Goal: Task Accomplishment & Management: Manage account settings

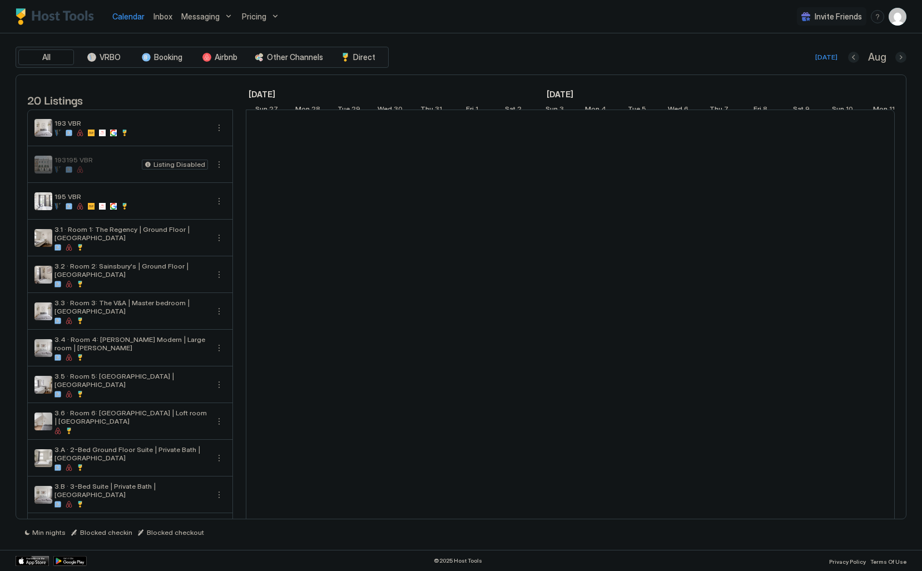
scroll to position [0, 618]
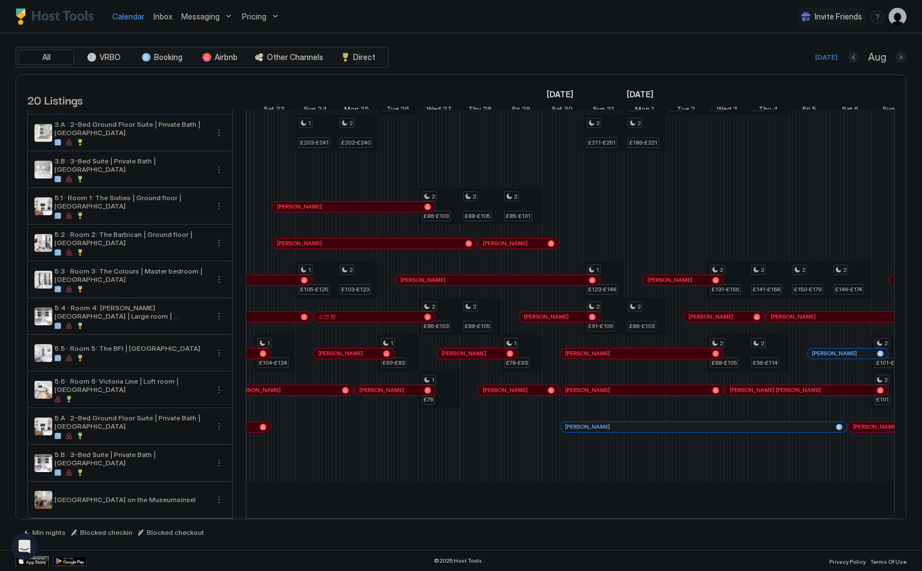
scroll to position [0, 1240]
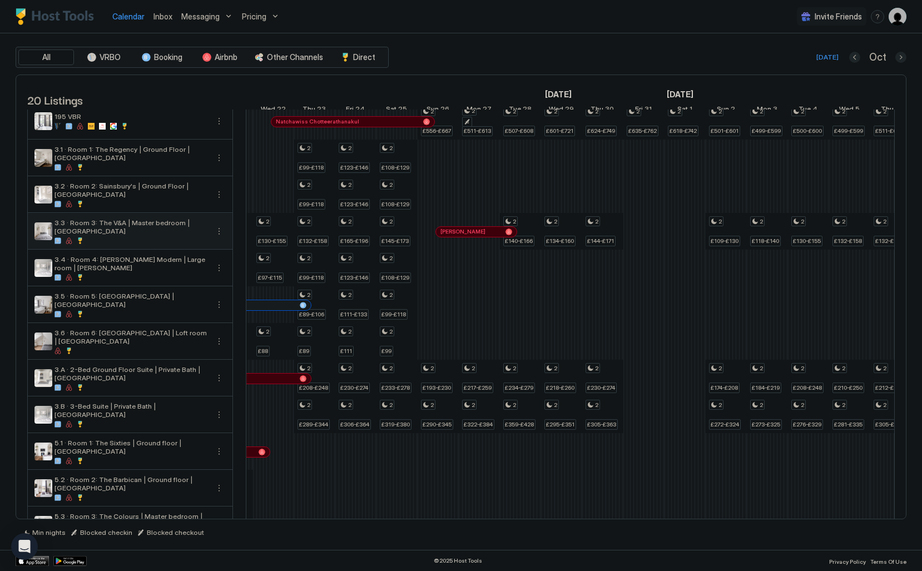
click at [220, 234] on button "More options" at bounding box center [218, 231] width 13 height 13
click at [243, 289] on span "Listing Settings" at bounding box center [255, 291] width 50 height 8
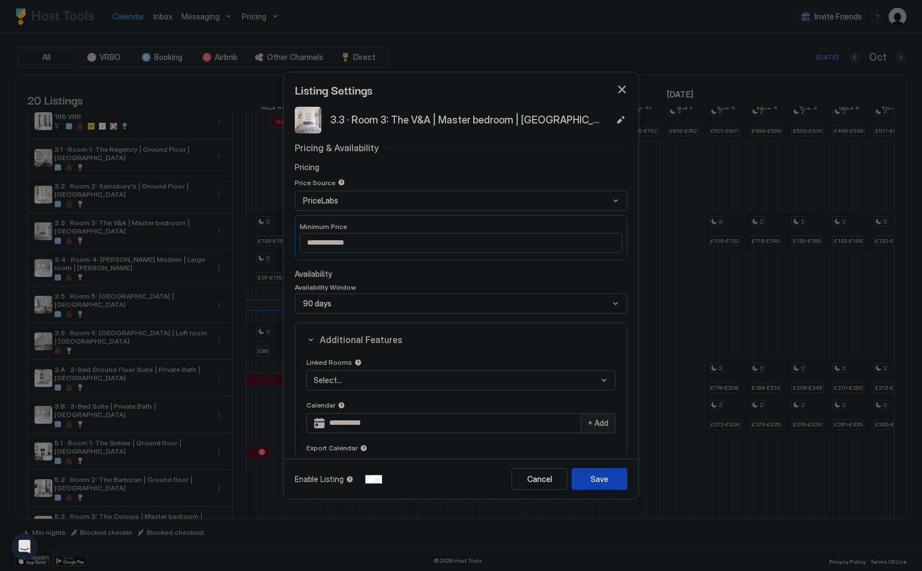
click at [624, 91] on button "button" at bounding box center [621, 89] width 11 height 11
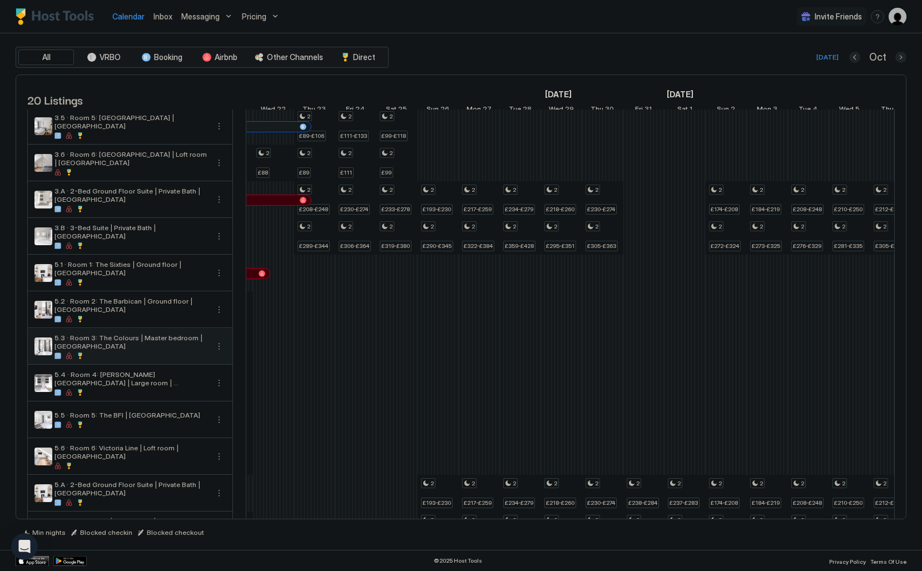
click at [221, 353] on button "More options" at bounding box center [218, 346] width 13 height 13
click at [251, 391] on div "Pricing" at bounding box center [268, 389] width 111 height 18
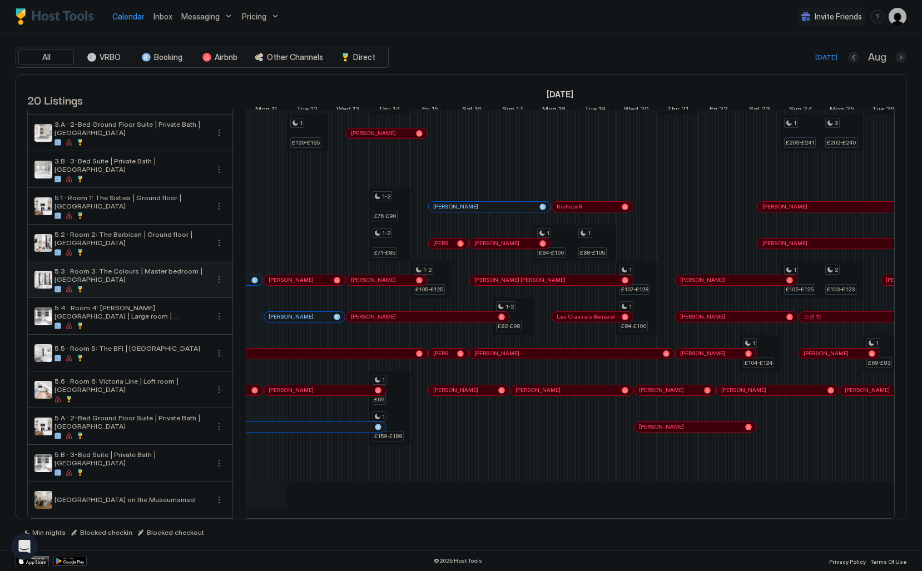
click at [223, 282] on button "More options" at bounding box center [218, 279] width 13 height 13
click at [240, 329] on span "Listing Settings" at bounding box center [255, 331] width 50 height 8
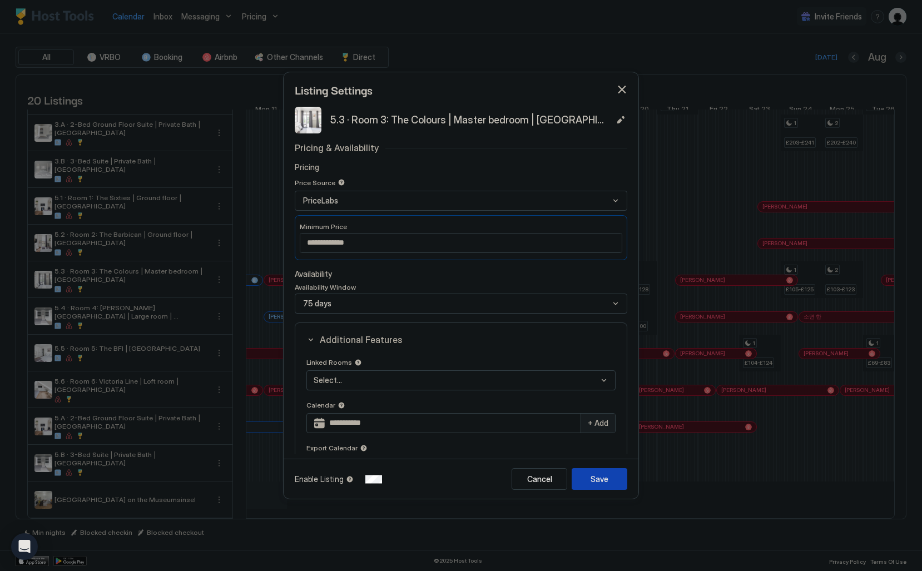
click at [343, 307] on div "75 days" at bounding box center [461, 304] width 333 height 20
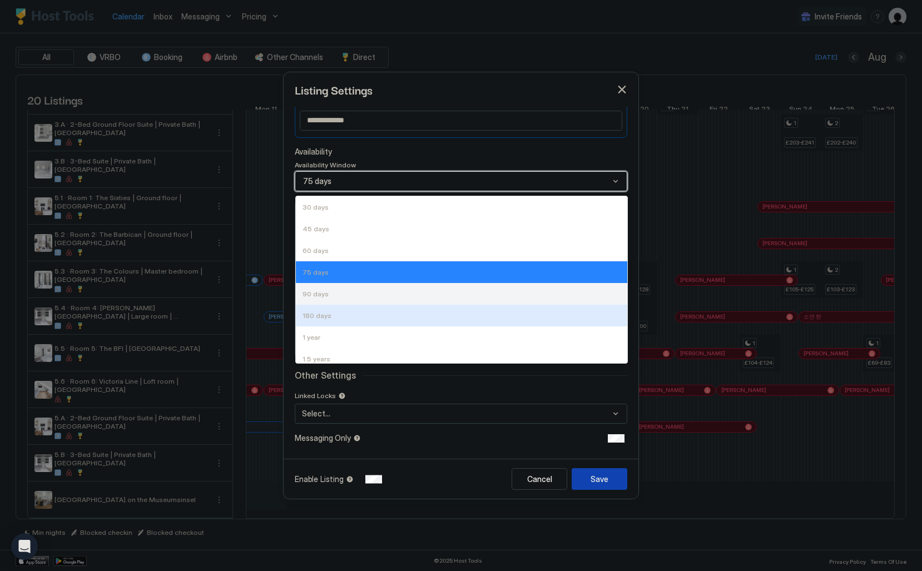
click at [341, 302] on div "90 days" at bounding box center [462, 294] width 332 height 22
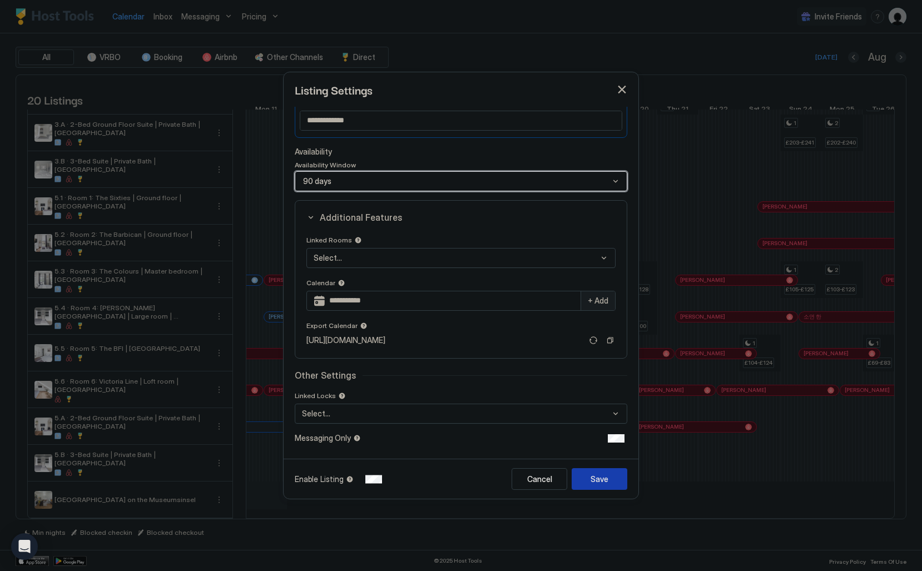
click at [595, 482] on div "Save" at bounding box center [600, 479] width 18 height 12
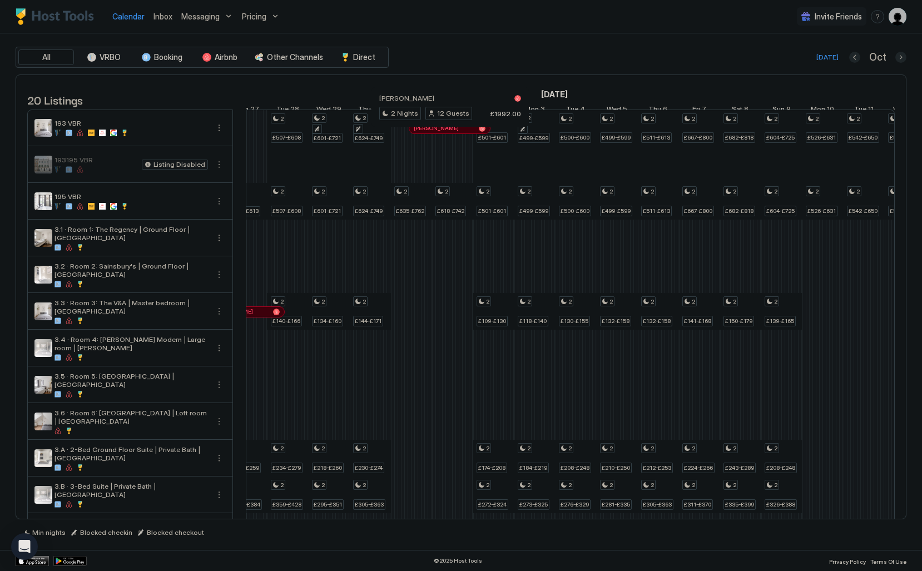
click at [446, 133] on div at bounding box center [445, 128] width 9 height 9
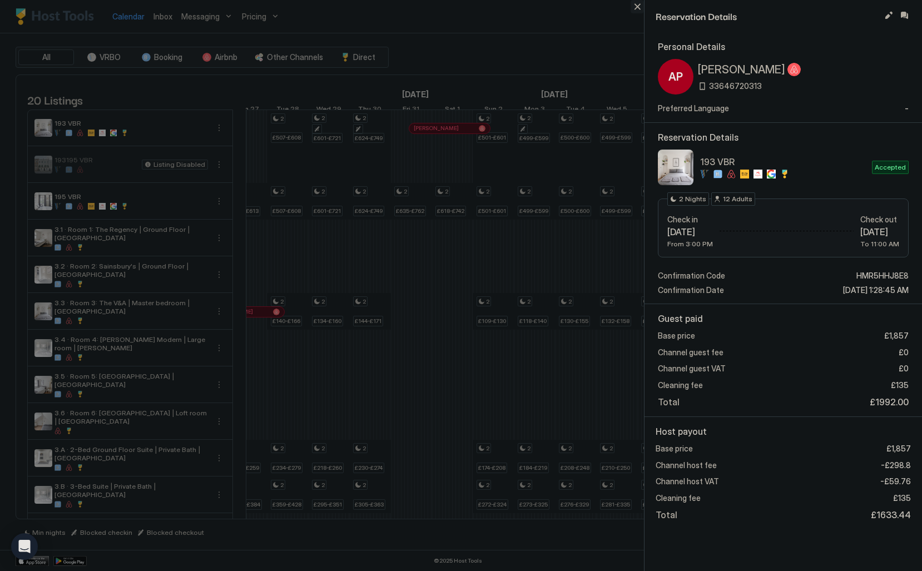
click at [638, 9] on button "Close" at bounding box center [637, 6] width 13 height 13
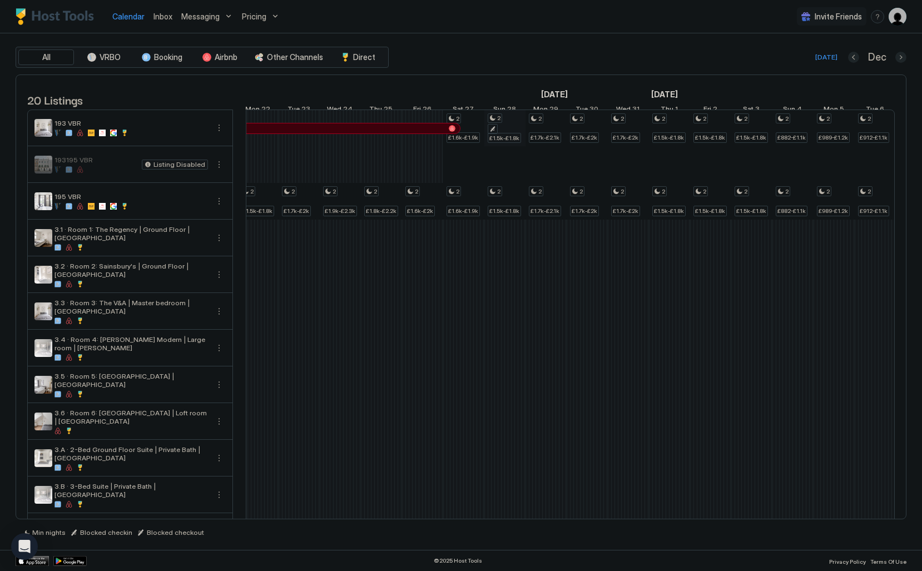
click at [506, 137] on div "2 £919-£1.1k 2 £919-£1.1k 2 £1.1k-£1.3k 2 £1.1k-£1.3k 2 £1.2k-£1.5k 2 £1.2k-£1.…" at bounding box center [237, 477] width 2305 height 734
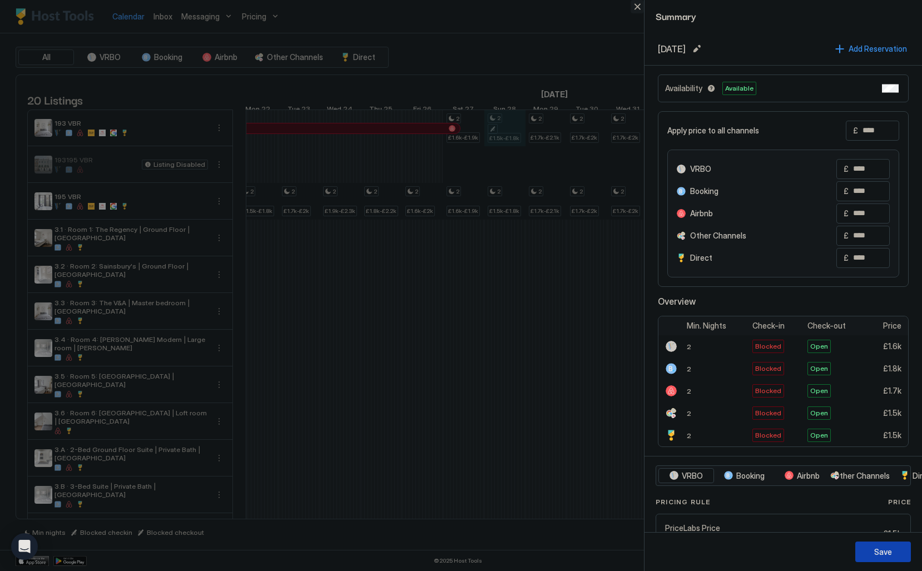
click at [641, 6] on button "Close" at bounding box center [637, 6] width 13 height 13
